Goal: Information Seeking & Learning: Learn about a topic

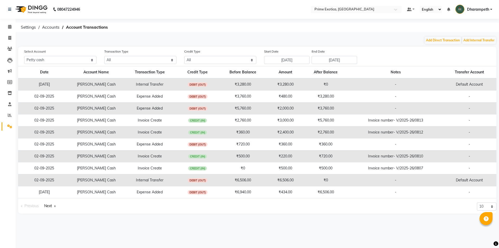
select select "4307"
click at [6, 118] on link "Reports" at bounding box center [8, 115] width 12 height 9
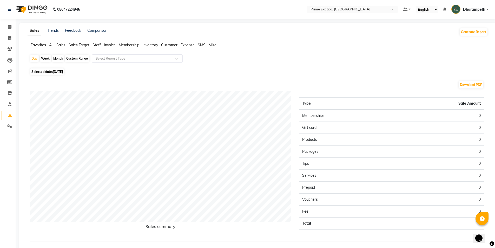
click at [53, 72] on span "Selected date: [DATE]" at bounding box center [47, 71] width 34 height 6
select select "9"
select select "2025"
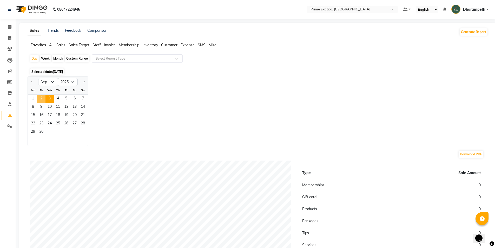
click at [41, 96] on span "2" at bounding box center [41, 99] width 8 height 8
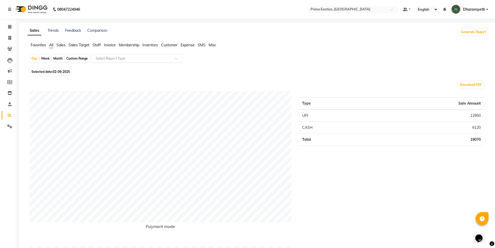
click at [139, 57] on input "text" at bounding box center [132, 58] width 75 height 5
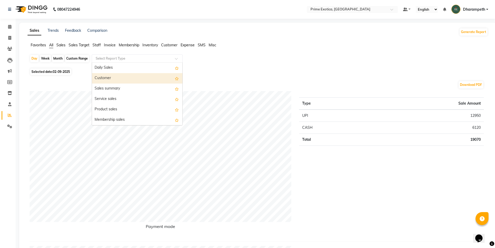
click at [97, 45] on span "Staff" at bounding box center [96, 45] width 8 height 5
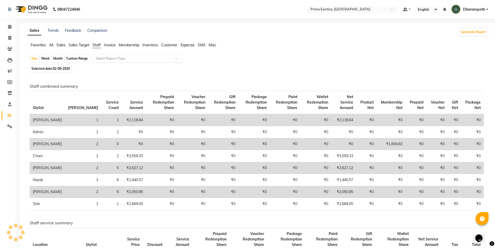
click at [115, 59] on input "text" at bounding box center [132, 58] width 75 height 5
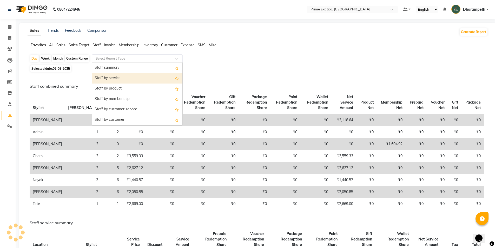
click at [118, 75] on div "Staff by service" at bounding box center [137, 78] width 90 height 10
select select "filtered_report"
select select "pdf"
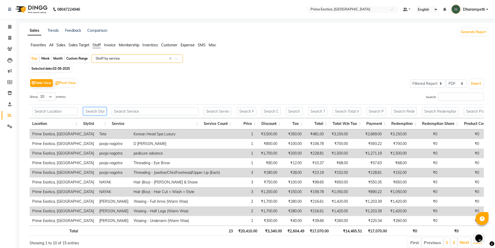
click at [101, 110] on input "text" at bounding box center [95, 111] width 24 height 8
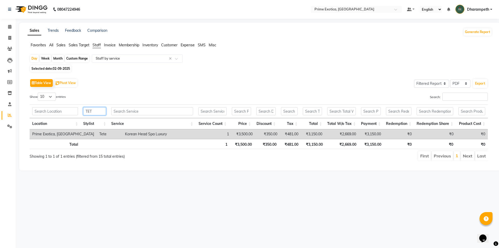
click at [101, 112] on input "TET" at bounding box center [94, 111] width 23 height 8
type input "T"
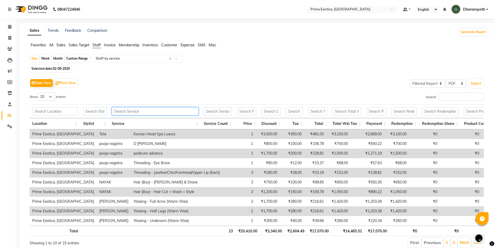
click at [143, 108] on input "text" at bounding box center [155, 111] width 86 height 8
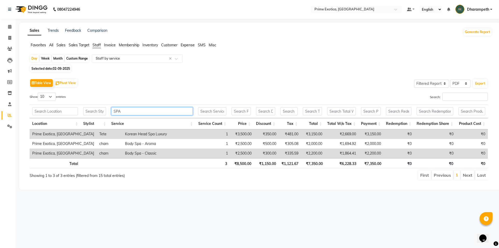
type input "SPA"
drag, startPoint x: 126, startPoint y: 114, endPoint x: 113, endPoint y: 115, distance: 12.8
click at [113, 115] on input "SPA" at bounding box center [152, 111] width 82 height 8
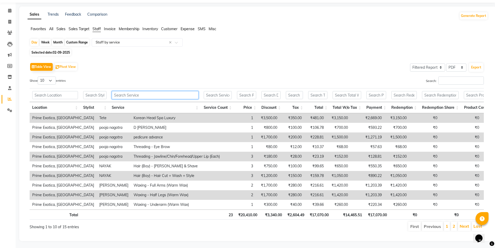
scroll to position [25, 0]
click at [455, 223] on link "2" at bounding box center [453, 224] width 3 height 5
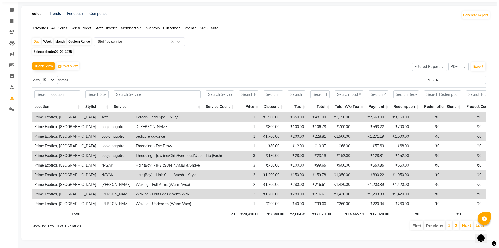
scroll to position [0, 0]
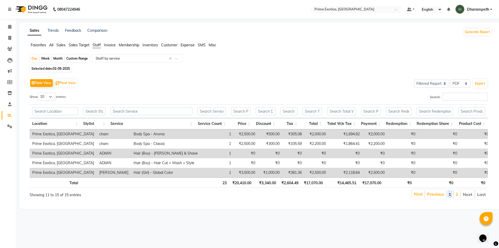
click at [449, 195] on link "1" at bounding box center [449, 193] width 3 height 5
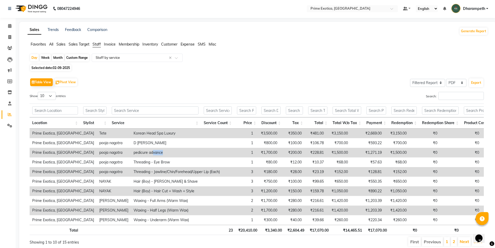
drag, startPoint x: 132, startPoint y: 152, endPoint x: 144, endPoint y: 153, distance: 11.7
click at [144, 153] on td "pedicure advance" at bounding box center [176, 153] width 91 height 10
click at [455, 244] on link "2" at bounding box center [453, 240] width 3 height 5
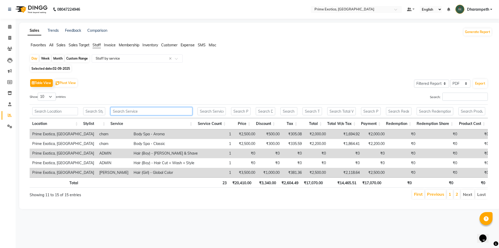
click at [126, 113] on input "text" at bounding box center [151, 111] width 82 height 8
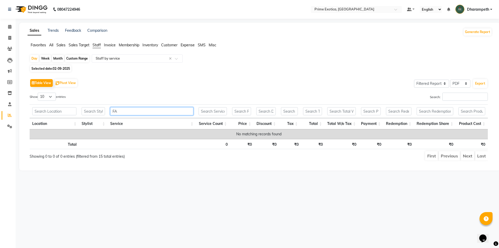
type input "FA"
click at [466, 156] on li "Next" at bounding box center [468, 155] width 14 height 9
drag, startPoint x: 130, startPoint y: 109, endPoint x: 102, endPoint y: 109, distance: 27.8
click at [102, 109] on tr "FA" at bounding box center [259, 111] width 458 height 14
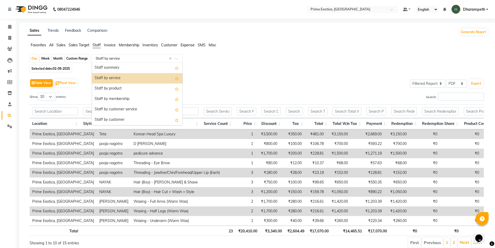
click at [127, 59] on input "text" at bounding box center [132, 58] width 75 height 5
click at [118, 99] on div "Staff by membership" at bounding box center [137, 99] width 90 height 10
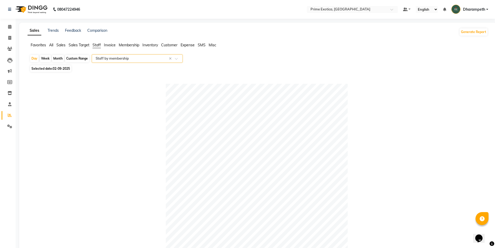
scroll to position [104, 0]
